Goal: Information Seeking & Learning: Learn about a topic

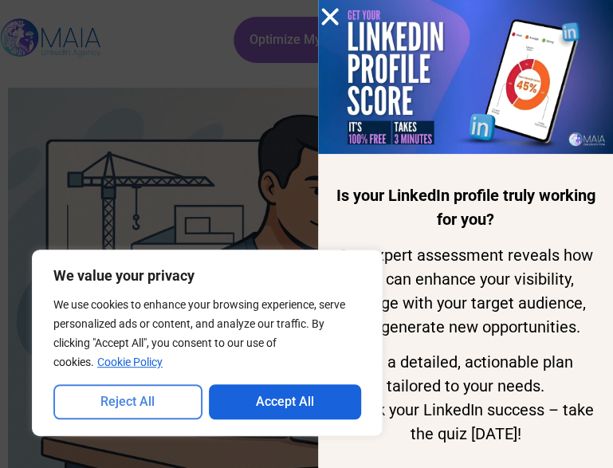
click at [168, 403] on button "Reject All" at bounding box center [127, 401] width 149 height 35
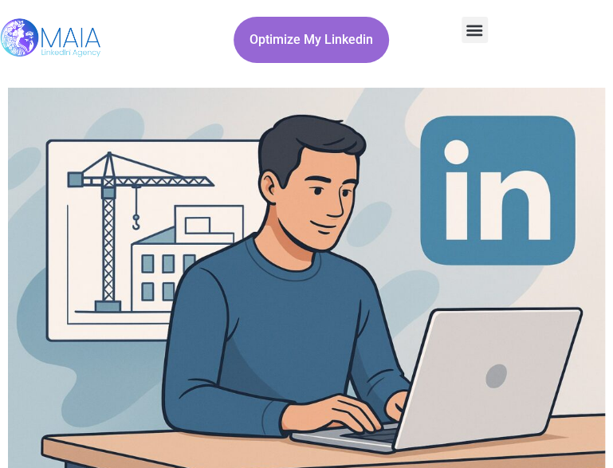
drag, startPoint x: 104, startPoint y: 41, endPoint x: 54, endPoint y: 33, distance: 49.9
click at [54, 33] on div at bounding box center [74, 40] width 149 height 80
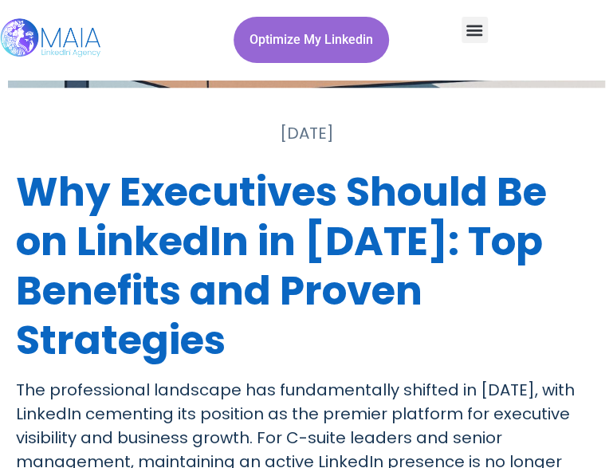
click at [481, 411] on p "The professional landscape has fundamentally shifted in [DATE], with LinkedIn c…" at bounding box center [306, 437] width 581 height 119
click at [398, 417] on p "The professional landscape has fundamentally shifted in [DATE], with LinkedIn c…" at bounding box center [306, 437] width 581 height 119
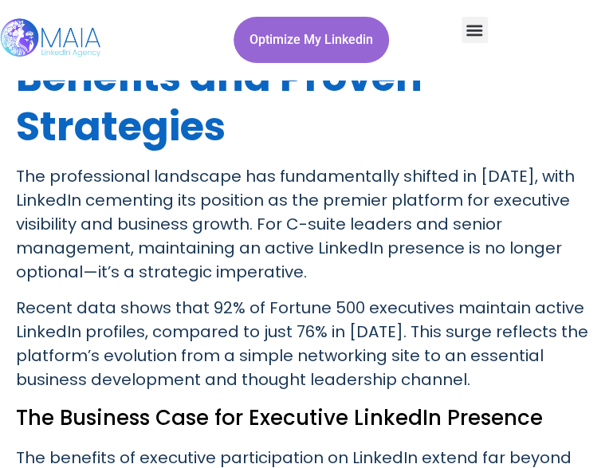
scroll to position [637, 0]
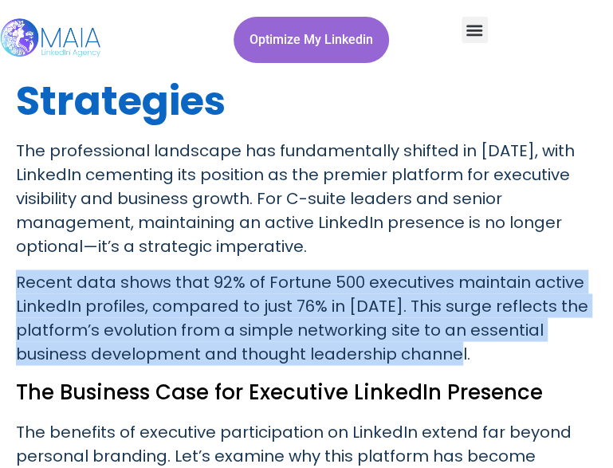
drag, startPoint x: 18, startPoint y: 280, endPoint x: 470, endPoint y: 357, distance: 458.9
click at [470, 357] on p "Recent data shows that 92% of Fortune 500 executives maintain active LinkedIn p…" at bounding box center [306, 317] width 581 height 96
copy p "Recent data shows that 92% of Fortune 500 executives maintain active LinkedIn p…"
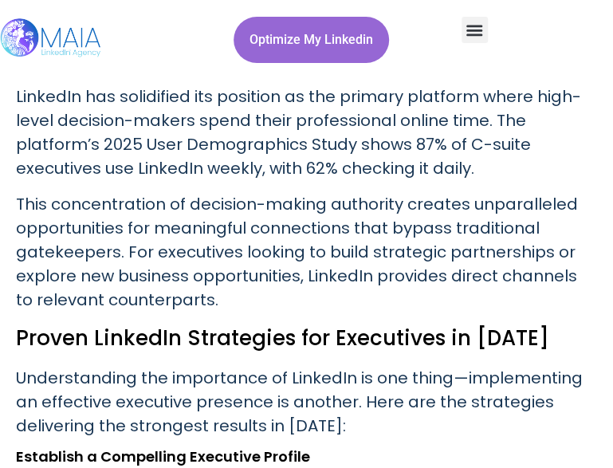
scroll to position [1673, 0]
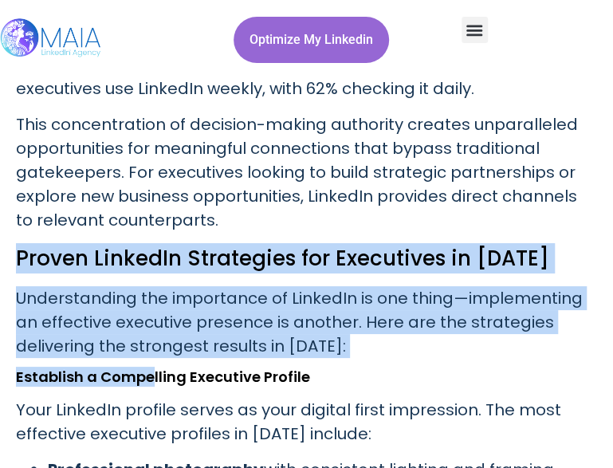
drag, startPoint x: 18, startPoint y: 253, endPoint x: 151, endPoint y: 367, distance: 175.8
click at [151, 367] on div "Why Executives Should Be on LinkedIn in [DATE]: Top Benefits and Proven Strateg…" at bounding box center [306, 367] width 581 height 2949
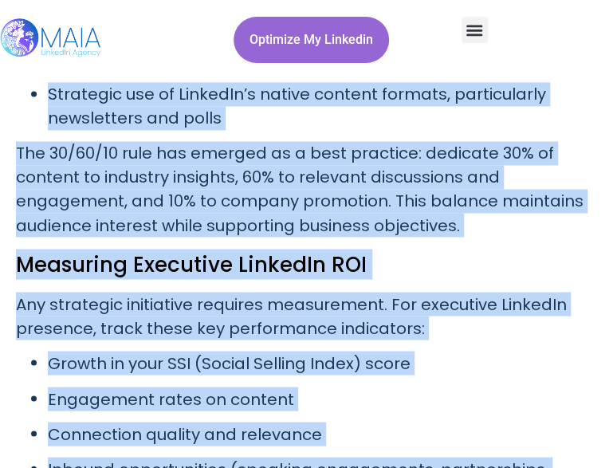
scroll to position [2693, 0]
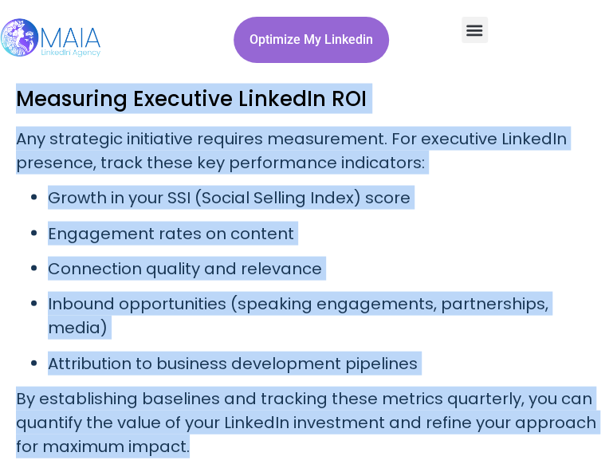
drag, startPoint x: 18, startPoint y: 151, endPoint x: 597, endPoint y: 421, distance: 640.1
copy div "Lor Ipsumdol Sita con Adipiscin ElitseDd Eiusmodt Inc utlabore et doloremag ali…"
click at [465, 420] on p "By establishing baselines and tracking these metrics quarterly, you can quantif…" at bounding box center [306, 422] width 581 height 72
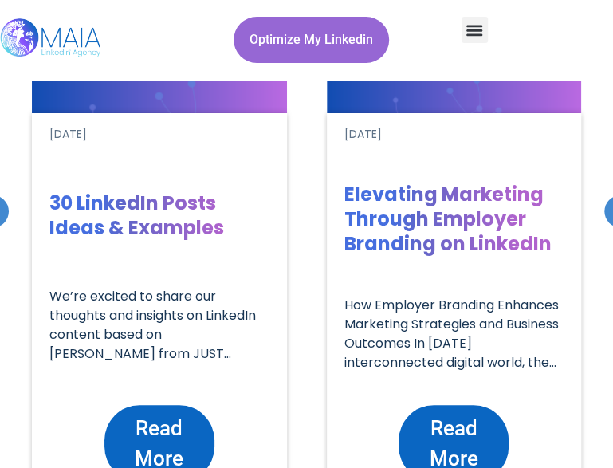
scroll to position [3888, 0]
